Goal: Information Seeking & Learning: Learn about a topic

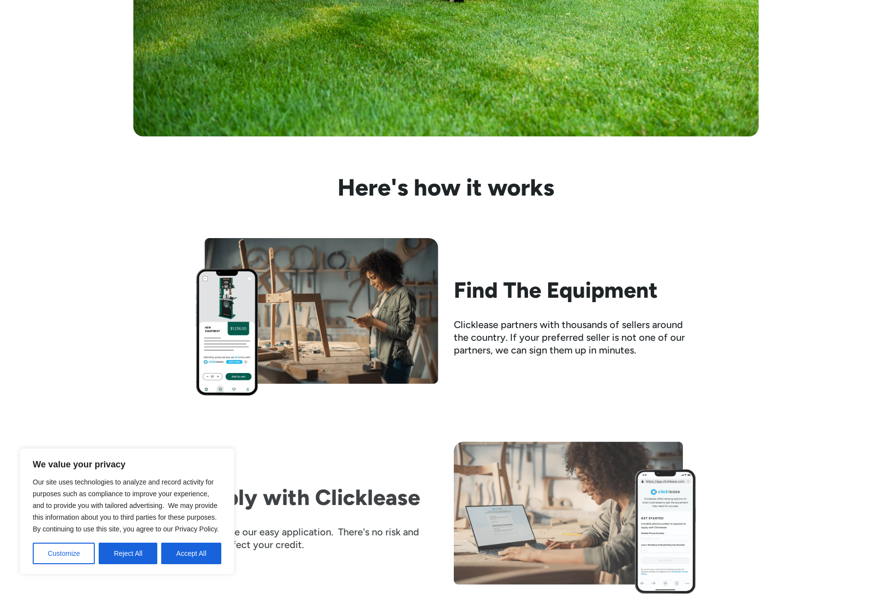
scroll to position [758, 0]
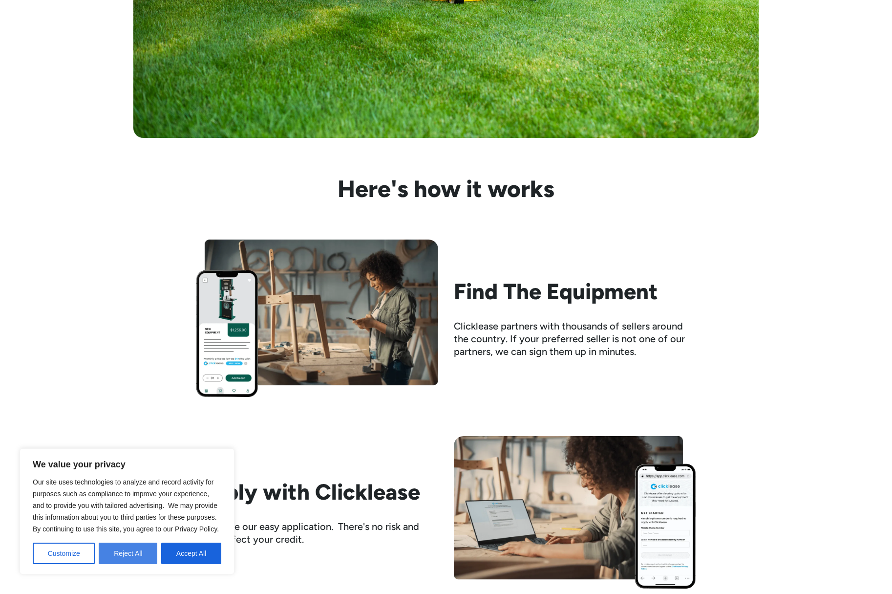
click at [134, 553] on button "Reject All" at bounding box center [128, 553] width 59 height 22
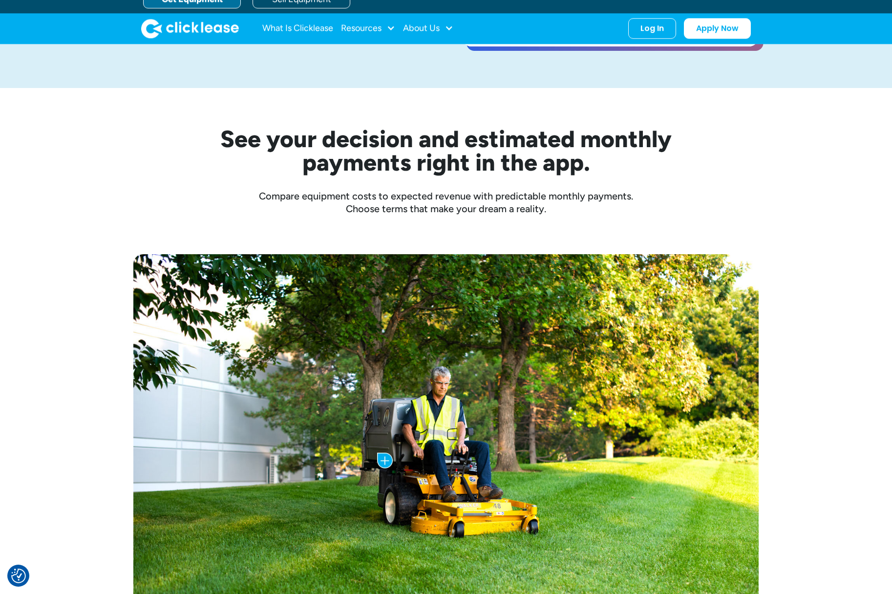
scroll to position [0, 0]
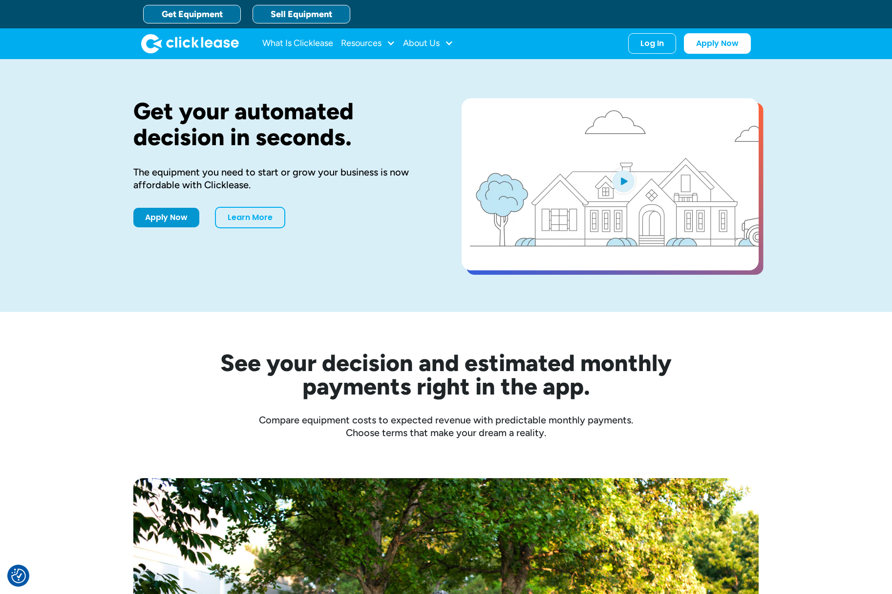
click at [309, 19] on link "Sell Equipment" at bounding box center [302, 14] width 98 height 19
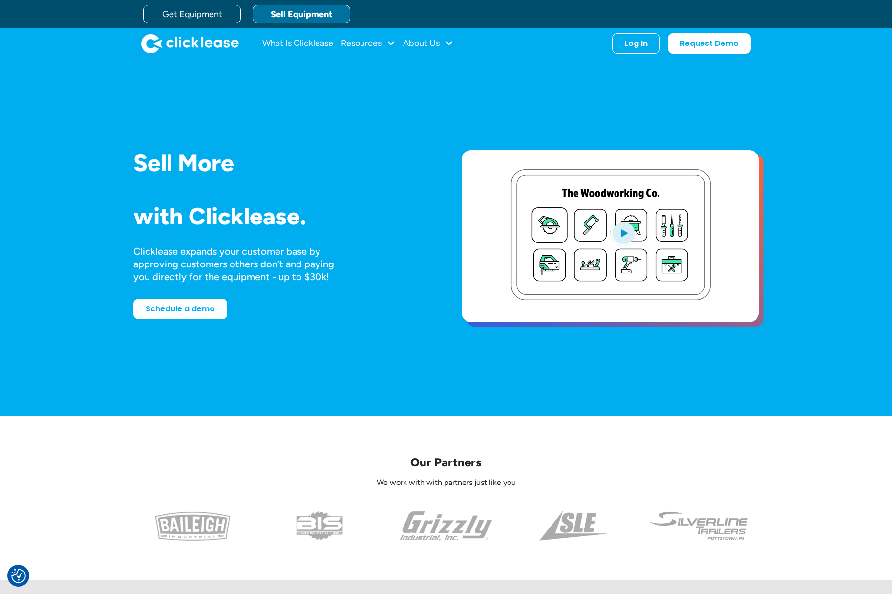
click at [176, 430] on div "Our Partners We work with with partners just like you" at bounding box center [446, 497] width 626 height 164
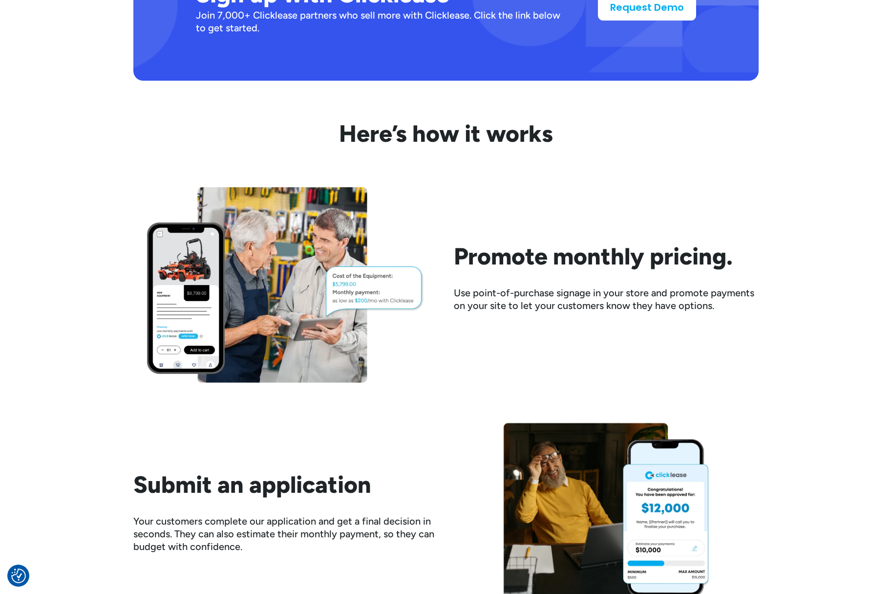
scroll to position [1039, 0]
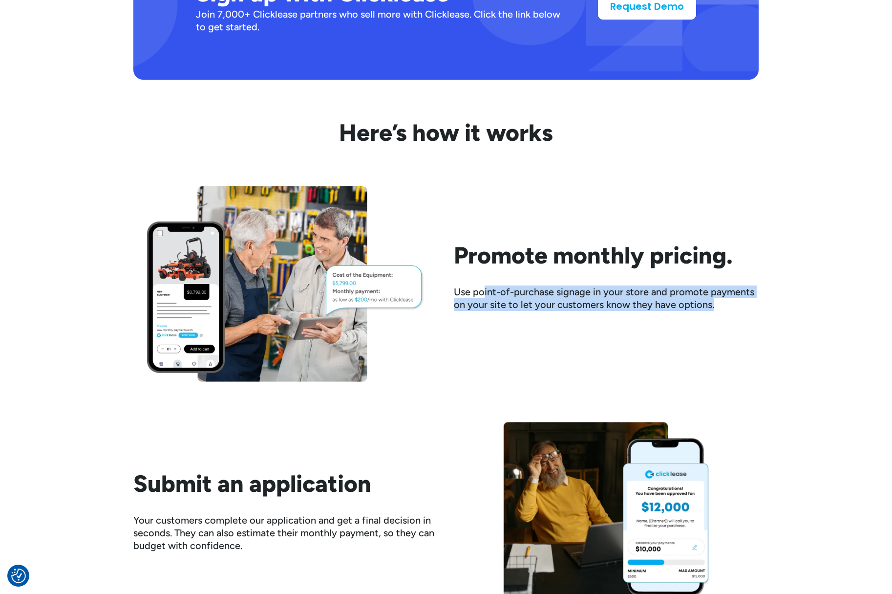
drag, startPoint x: 485, startPoint y: 294, endPoint x: 498, endPoint y: 315, distance: 23.9
click at [498, 315] on div "Promote monthly pricing. Use point-of-purchase signage in your store and promot…" at bounding box center [606, 283] width 305 height 85
click at [483, 302] on div "Use point-of-purchase signage in your store and promote payments on your site t…" at bounding box center [606, 297] width 305 height 25
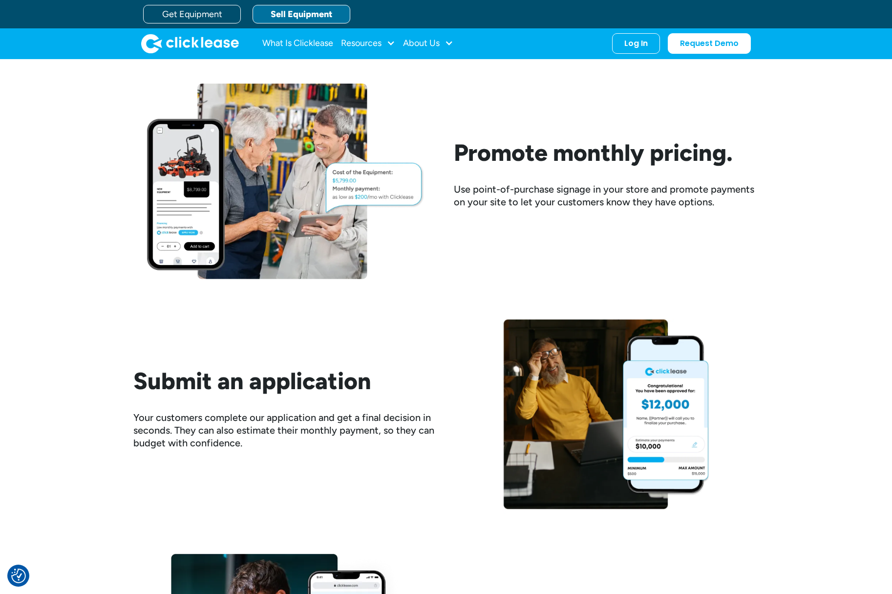
scroll to position [1116, 0]
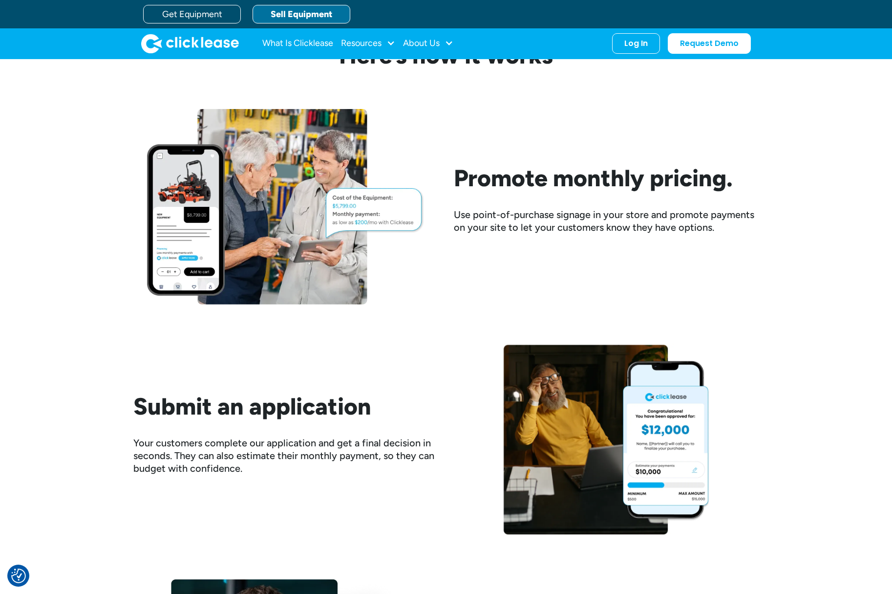
click at [521, 212] on div "Use point-of-purchase signage in your store and promote payments on your site t…" at bounding box center [606, 220] width 305 height 25
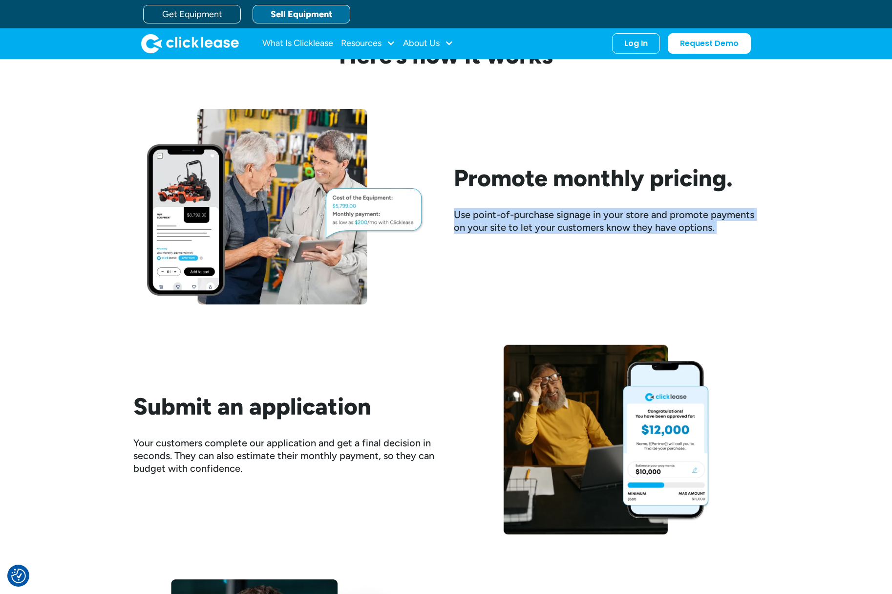
click at [521, 212] on div "Use point-of-purchase signage in your store and promote payments on your site t…" at bounding box center [606, 220] width 305 height 25
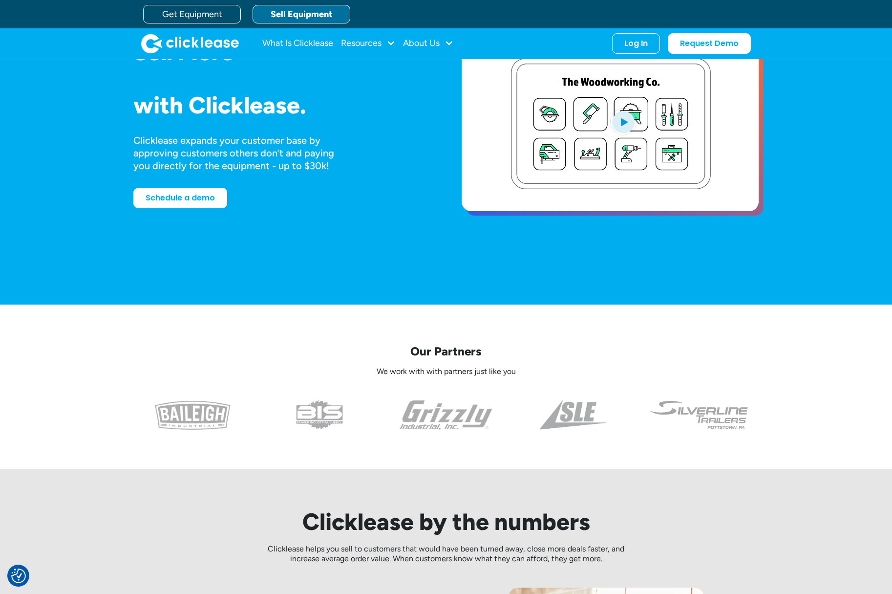
scroll to position [0, 0]
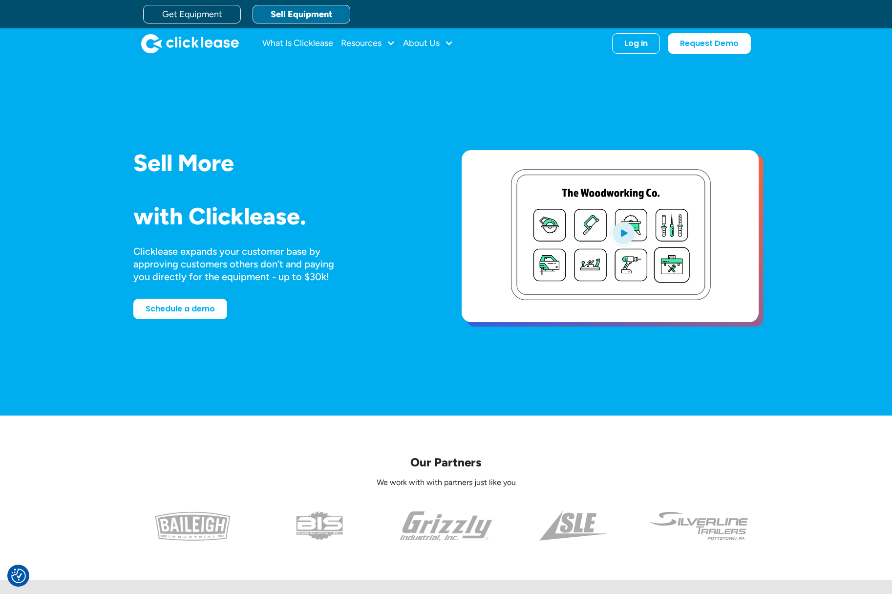
click at [622, 233] on img "open lightbox" at bounding box center [623, 232] width 26 height 27
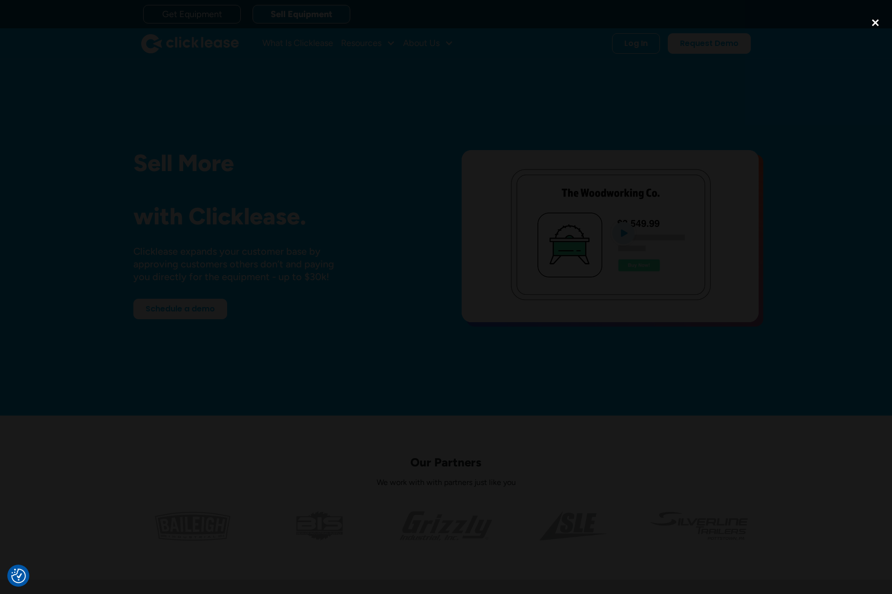
click at [872, 22] on div "close lightbox" at bounding box center [875, 23] width 33 height 22
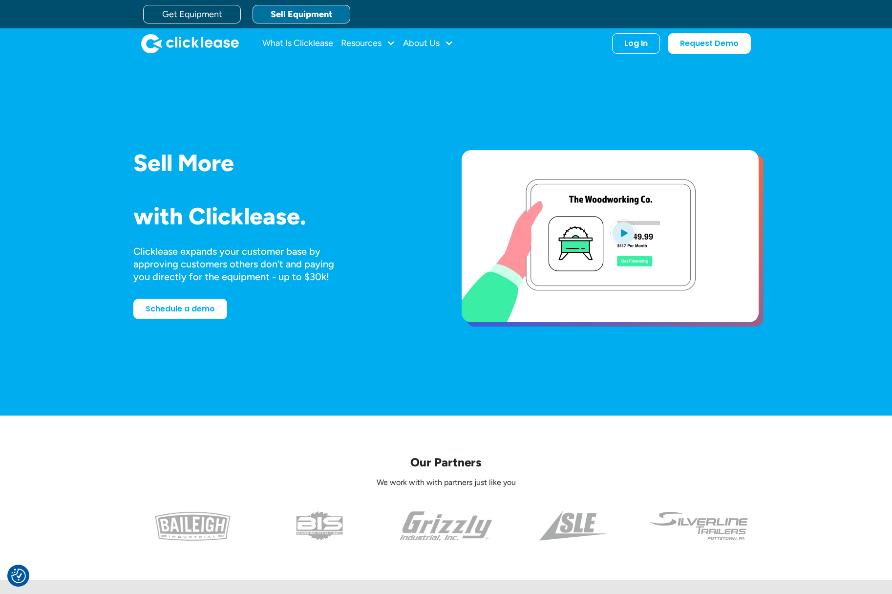
click at [577, 243] on video "open lightbox" at bounding box center [610, 236] width 297 height 172
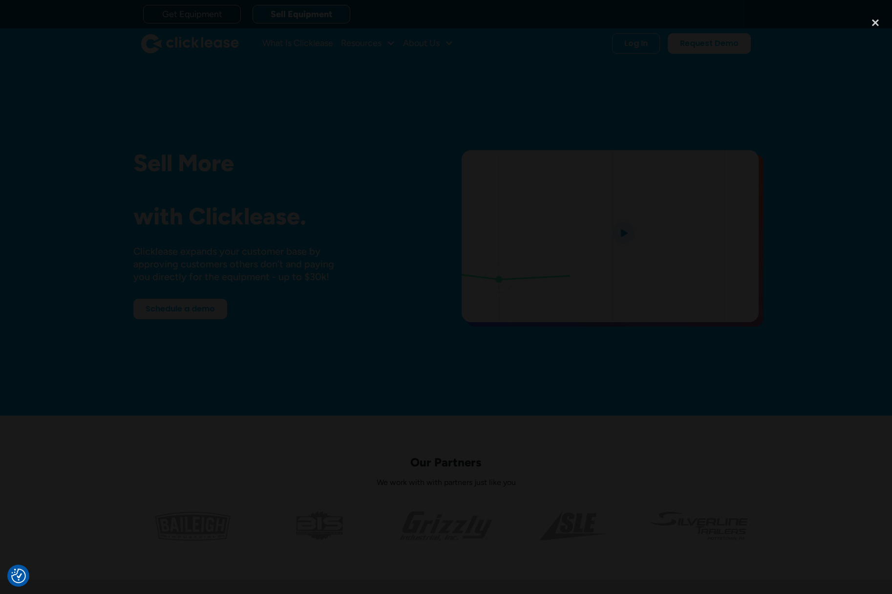
click at [501, 460] on div at bounding box center [446, 297] width 892 height 570
